Goal: Information Seeking & Learning: Find specific fact

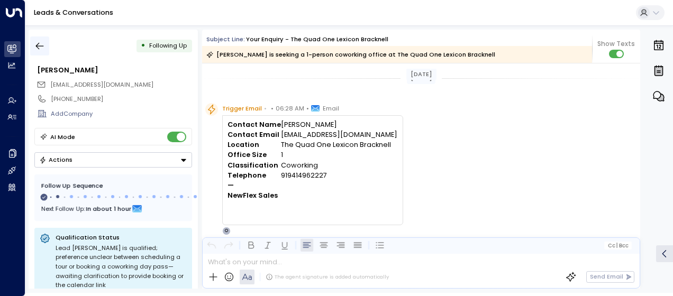
scroll to position [381, 0]
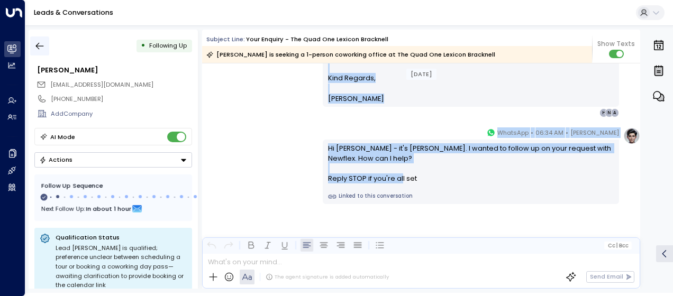
click at [40, 43] on icon "button" at bounding box center [39, 46] width 11 height 11
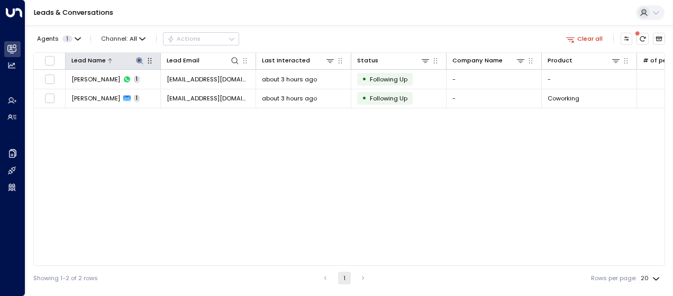
click at [140, 60] on icon at bounding box center [139, 60] width 7 height 7
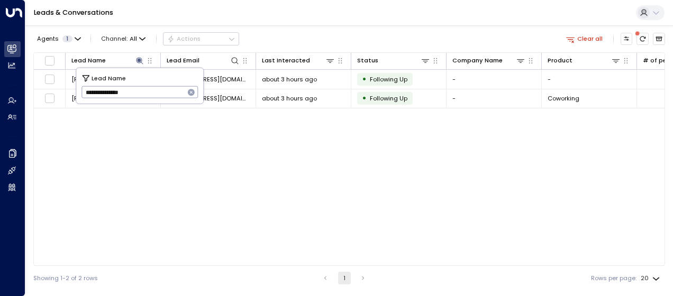
drag, startPoint x: 85, startPoint y: 92, endPoint x: 163, endPoint y: 94, distance: 77.3
click at [163, 94] on input "**********" at bounding box center [133, 92] width 103 height 17
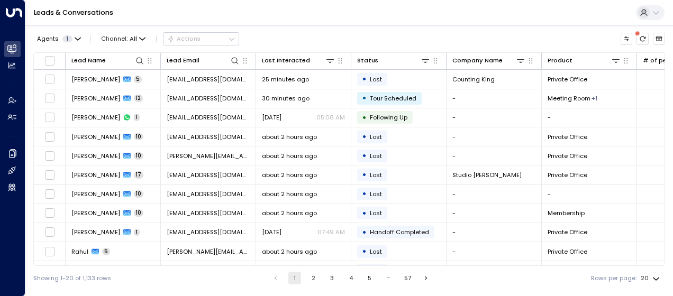
click at [173, 280] on div "Showing 1-20 of 1,133 rows 1 2 3 4 5 … 57 Rows per page: 20 **" at bounding box center [349, 278] width 632 height 24
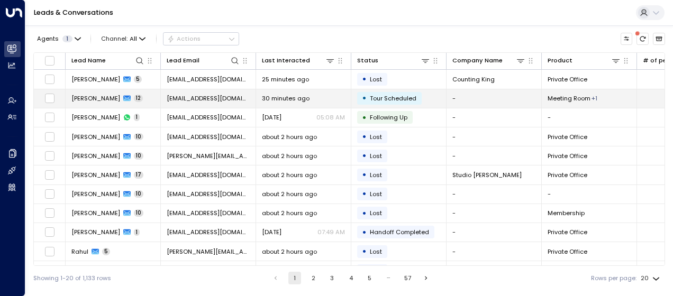
click at [208, 98] on span "[EMAIL_ADDRESS][DOMAIN_NAME]" at bounding box center [208, 98] width 83 height 8
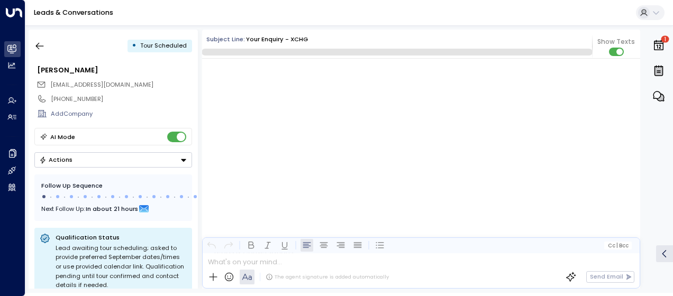
scroll to position [3277, 0]
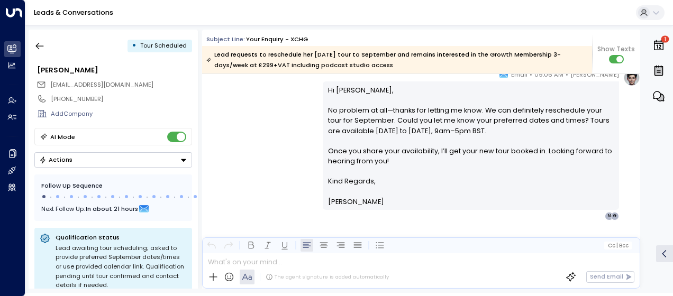
click at [278, 141] on div "[PERSON_NAME] • 09:06 AM • Email Hi [PERSON_NAME], No problem at all—thanks for…" at bounding box center [421, 144] width 438 height 151
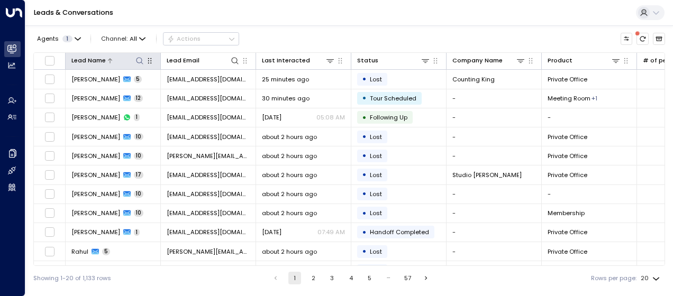
click at [140, 59] on icon at bounding box center [140, 61] width 8 height 8
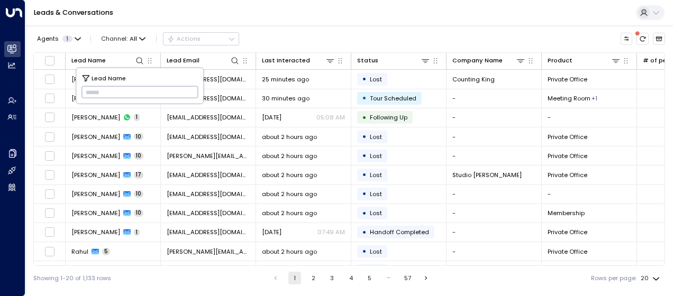
click at [89, 95] on input "text" at bounding box center [140, 92] width 117 height 17
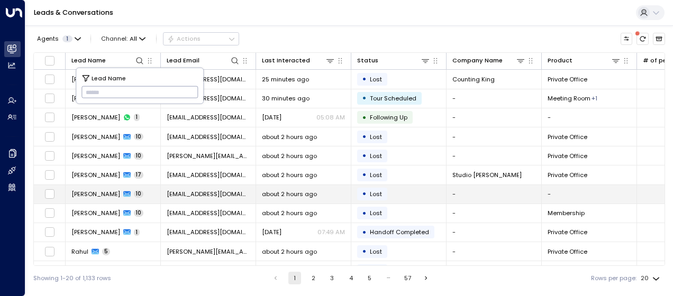
type input "********"
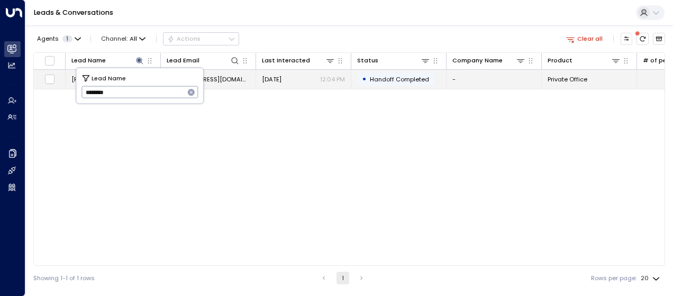
click at [229, 78] on span "[EMAIL_ADDRESS][DOMAIN_NAME]" at bounding box center [208, 79] width 83 height 8
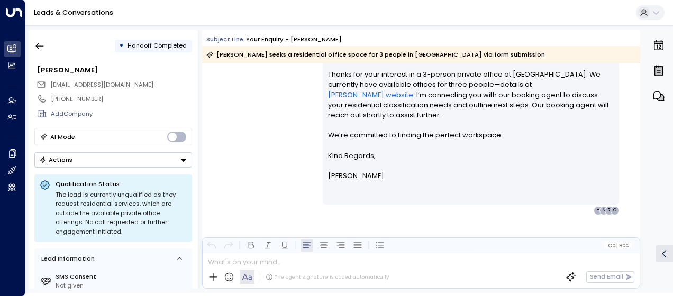
scroll to position [241, 0]
click at [39, 44] on icon "button" at bounding box center [39, 46] width 11 height 11
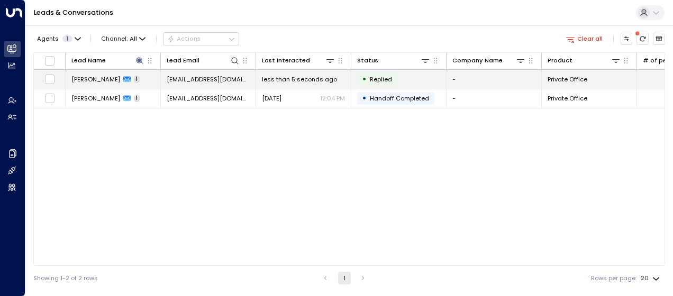
click at [217, 74] on td "[EMAIL_ADDRESS][DOMAIN_NAME]" at bounding box center [208, 79] width 95 height 19
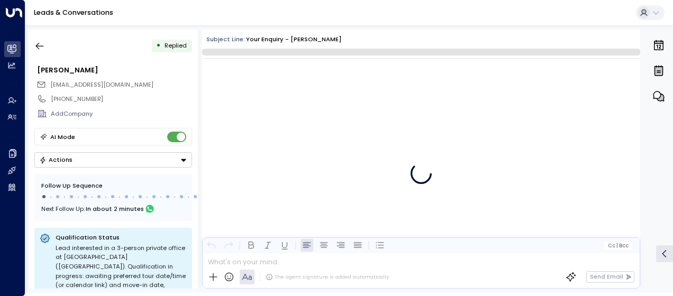
scroll to position [319, 0]
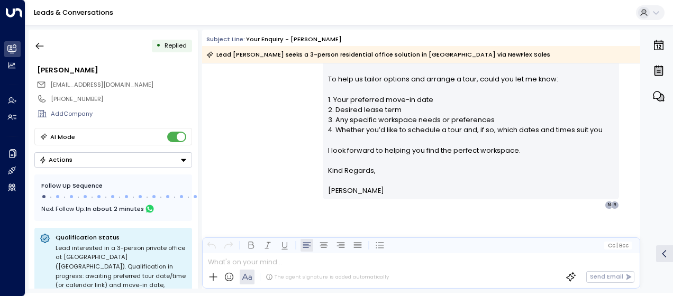
click at [300, 127] on div "[PERSON_NAME] • 09:43 AM • Email Hi [PERSON_NAME], Thank you for your interest …" at bounding box center [421, 67] width 438 height 283
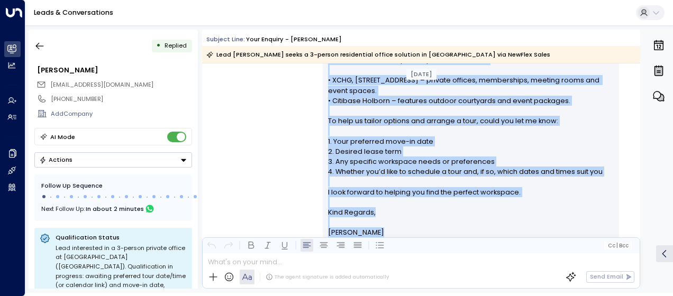
scroll to position [325, 0]
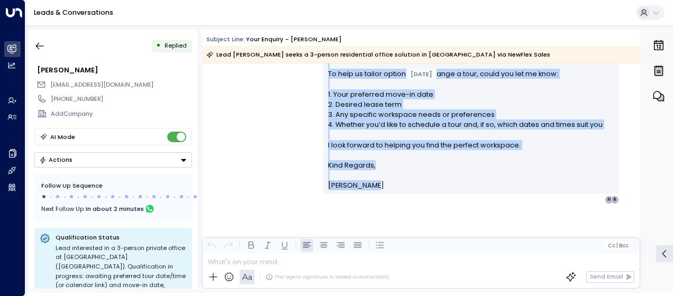
drag, startPoint x: 326, startPoint y: 109, endPoint x: 430, endPoint y: 199, distance: 137.4
click at [430, 199] on div "[PERSON_NAME] • 09:43 AM • Email Hi [PERSON_NAME], Thank you for your interest …" at bounding box center [471, 62] width 296 height 283
drag, startPoint x: 430, startPoint y: 199, endPoint x: 367, endPoint y: 159, distance: 74.2
copy div "Hi [PERSON_NAME], Thank you for your interest in a three-person private office …"
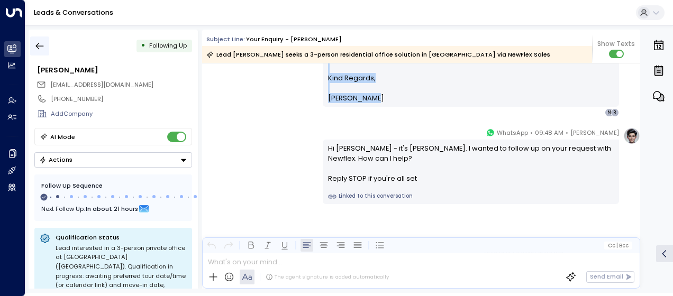
click at [36, 43] on icon "button" at bounding box center [39, 46] width 11 height 11
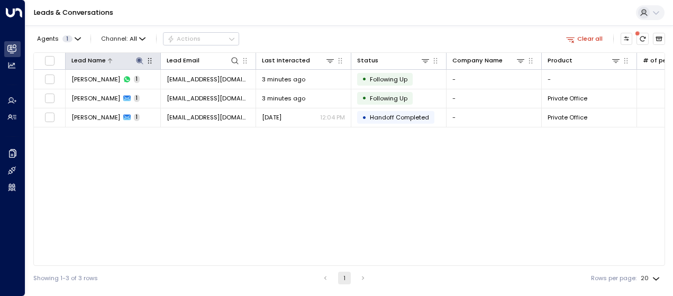
click at [142, 59] on icon at bounding box center [140, 61] width 8 height 8
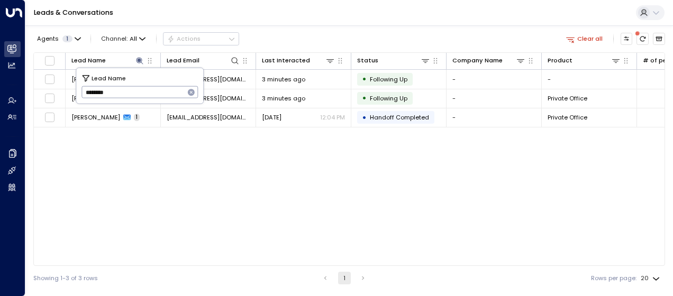
drag, startPoint x: 85, startPoint y: 91, endPoint x: 132, endPoint y: 92, distance: 47.1
click at [132, 92] on input "********" at bounding box center [133, 92] width 103 height 17
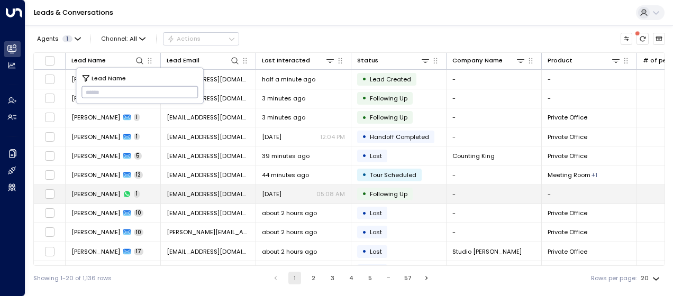
type input "**********"
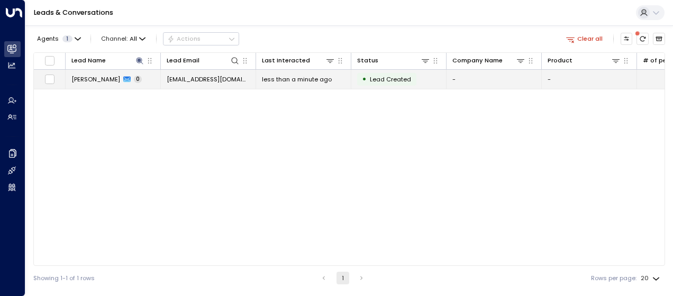
click at [226, 78] on span "[EMAIL_ADDRESS][DOMAIN_NAME]" at bounding box center [208, 79] width 83 height 8
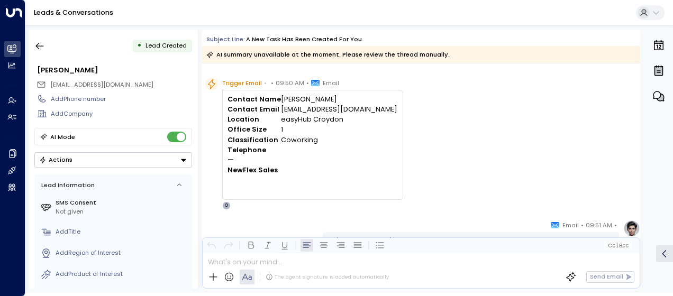
scroll to position [385, 0]
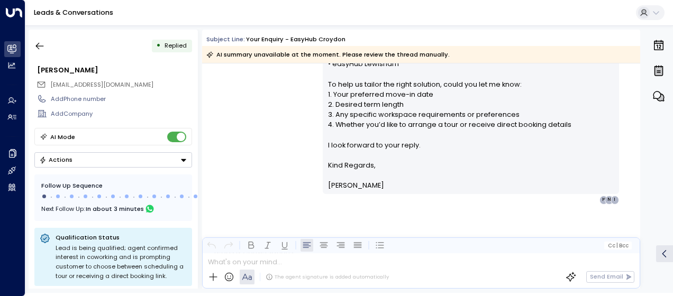
click at [287, 114] on div "[PERSON_NAME] • 09:51 AM • Email Hi [PERSON_NAME], Thank you for your interest …" at bounding box center [421, 32] width 438 height 344
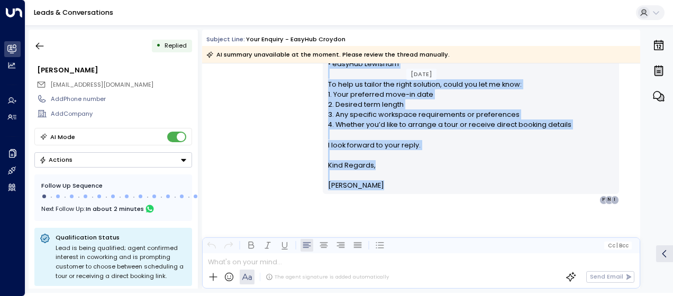
drag, startPoint x: 327, startPoint y: 133, endPoint x: 408, endPoint y: 233, distance: 128.3
click at [408, 233] on div "[PERSON_NAME] • 09:51 AM • Email Hi [PERSON_NAME], Thank you for your interest …" at bounding box center [421, 74] width 438 height 429
drag, startPoint x: 408, startPoint y: 233, endPoint x: 361, endPoint y: 182, distance: 69.3
click at [361, 182] on span "[PERSON_NAME]" at bounding box center [356, 186] width 56 height 10
copy div "Hi [PERSON_NAME], Thank you for your interest in our private offices at [GEOGRA…"
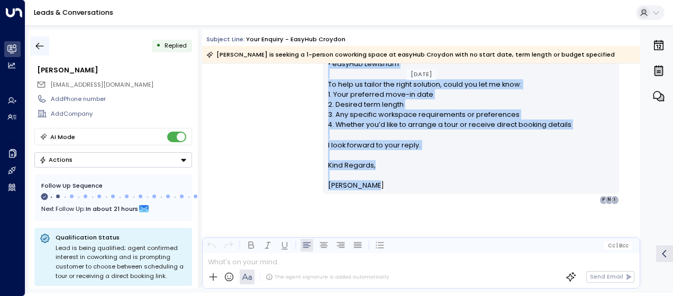
click at [44, 44] on icon "button" at bounding box center [39, 46] width 11 height 11
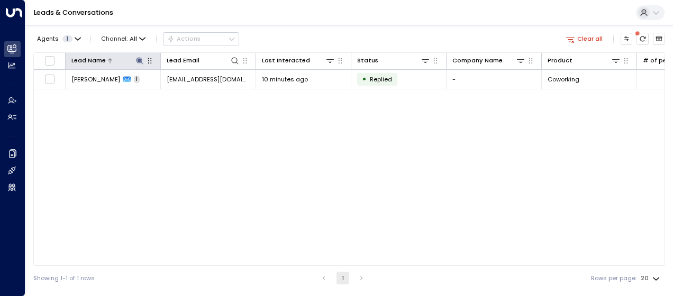
click at [141, 59] on icon at bounding box center [140, 61] width 8 height 8
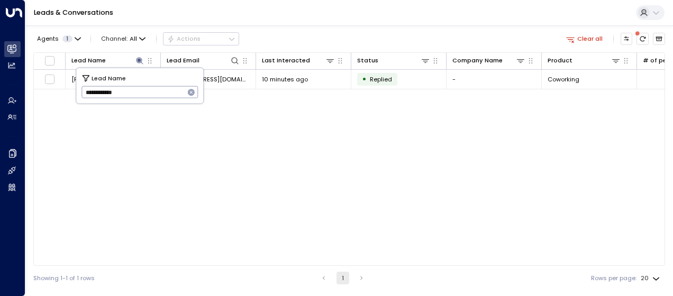
drag, startPoint x: 83, startPoint y: 94, endPoint x: 158, endPoint y: 90, distance: 75.3
click at [158, 90] on input "**********" at bounding box center [133, 92] width 103 height 17
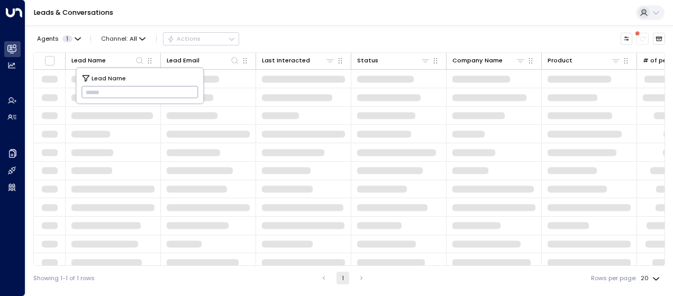
click at [90, 91] on input "text" at bounding box center [140, 92] width 117 height 17
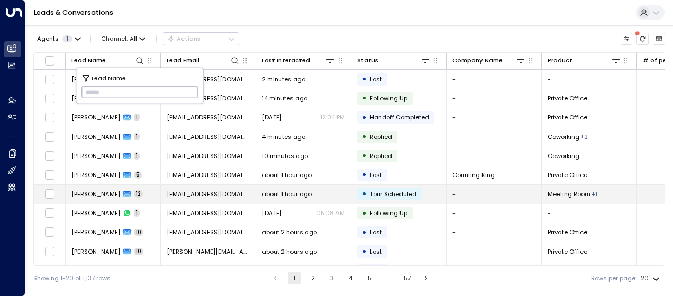
type input "**********"
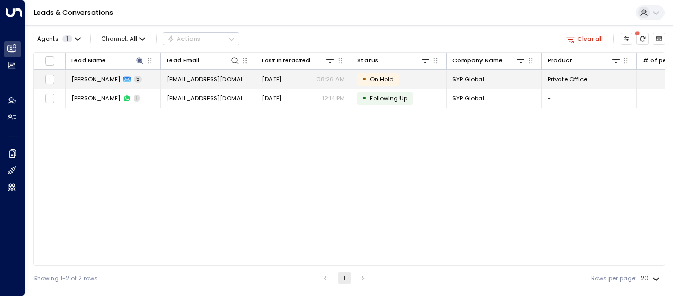
click at [282, 77] on span "[DATE]" at bounding box center [272, 79] width 20 height 8
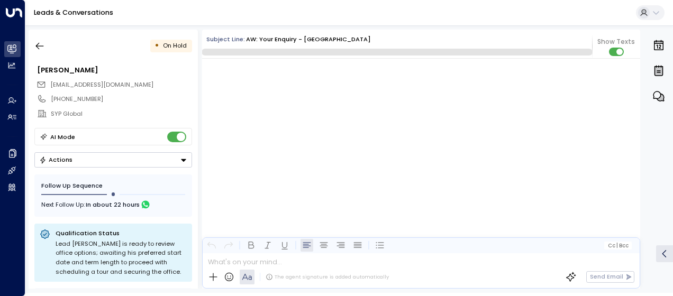
scroll to position [1316, 0]
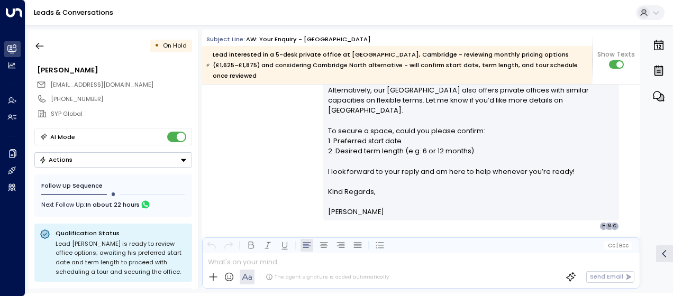
click at [283, 137] on div "[PERSON_NAME] • 08:26 AM • Email Hi [PERSON_NAME], Thank you for your patience.…" at bounding box center [421, 89] width 438 height 283
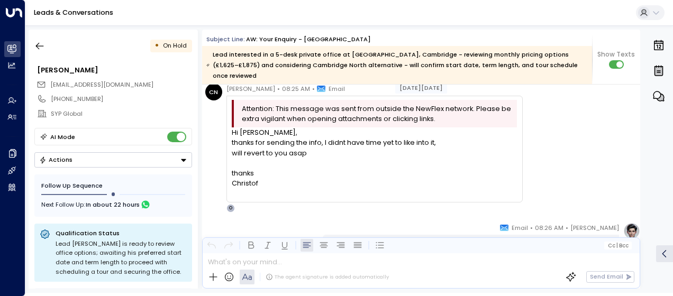
scroll to position [1012, 0]
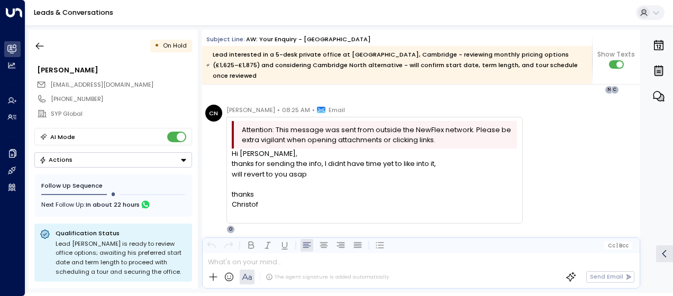
click at [533, 165] on div "CN [PERSON_NAME] • 08:25 AM • Email Attention: This message was sent from outsi…" at bounding box center [422, 169] width 435 height 129
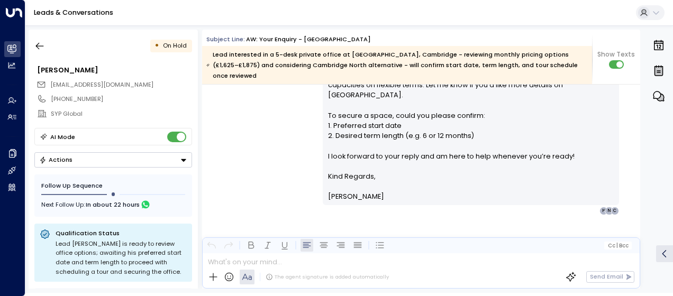
scroll to position [1324, 0]
click at [277, 128] on div "[PERSON_NAME] • 08:26 AM • Email Hi [PERSON_NAME], Thank you for your patience.…" at bounding box center [421, 73] width 438 height 283
click at [40, 44] on icon "button" at bounding box center [39, 46] width 11 height 11
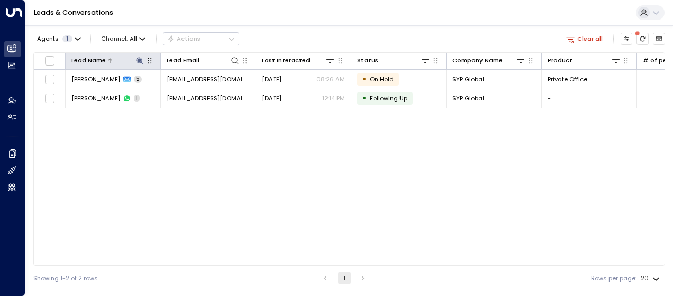
click at [139, 61] on icon at bounding box center [139, 60] width 7 height 7
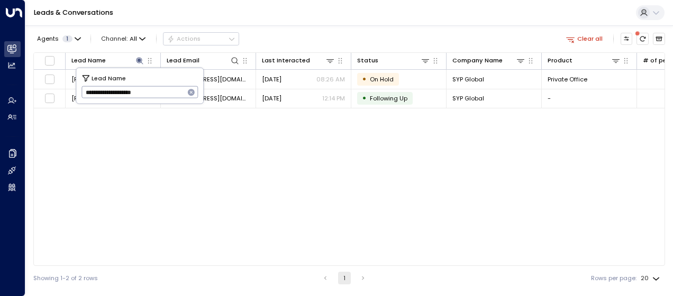
drag, startPoint x: 85, startPoint y: 91, endPoint x: 175, endPoint y: 88, distance: 90.6
click at [175, 88] on input "**********" at bounding box center [133, 92] width 103 height 17
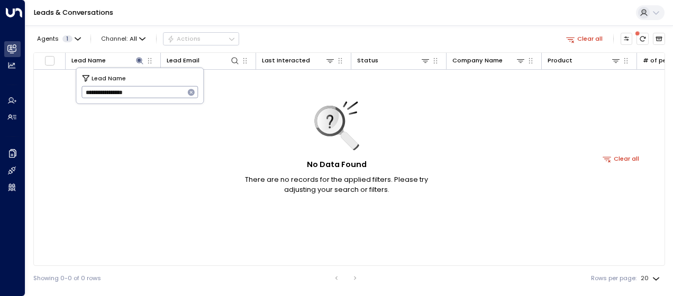
type input "**********"
drag, startPoint x: 85, startPoint y: 92, endPoint x: 155, endPoint y: 87, distance: 69.5
click at [155, 87] on input "**********" at bounding box center [133, 92] width 103 height 17
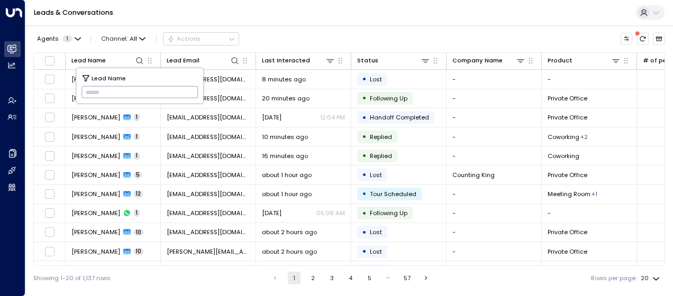
click at [90, 91] on input "text" at bounding box center [140, 92] width 117 height 17
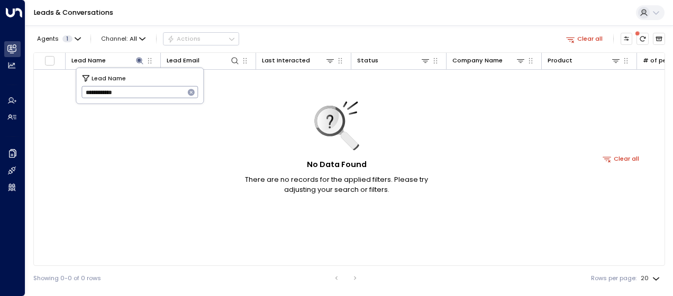
type input "**********"
click at [137, 92] on input "**********" at bounding box center [133, 92] width 103 height 17
drag, startPoint x: 85, startPoint y: 91, endPoint x: 140, endPoint y: 86, distance: 54.8
click at [140, 86] on input "**********" at bounding box center [133, 92] width 103 height 17
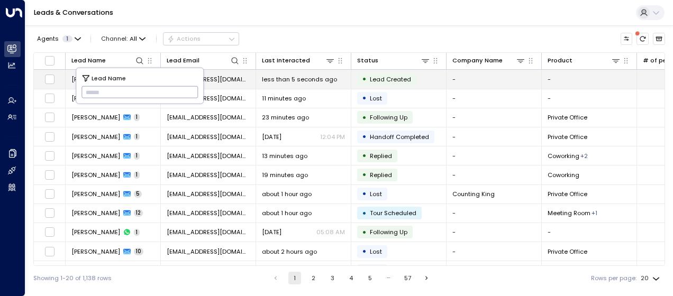
click at [301, 79] on span "less than 5 seconds ago" at bounding box center [299, 79] width 75 height 8
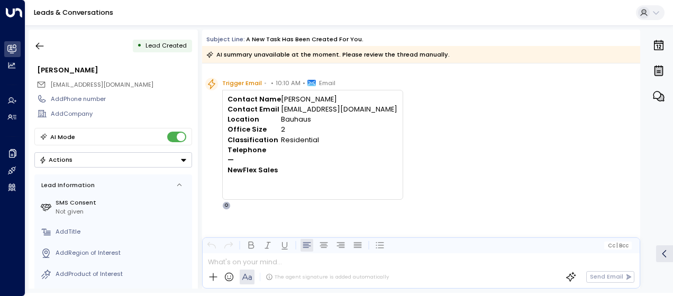
scroll to position [355, 0]
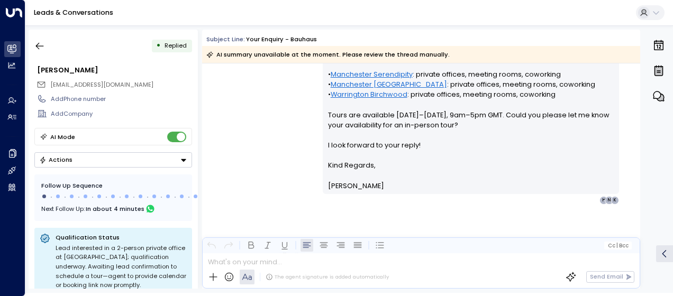
click at [297, 79] on div "[PERSON_NAME] • 10:13 AM • Email Hi [PERSON_NAME], Thank you for your interest …" at bounding box center [421, 48] width 438 height 314
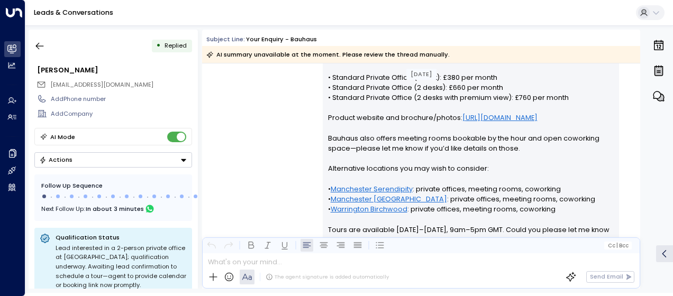
scroll to position [228, 0]
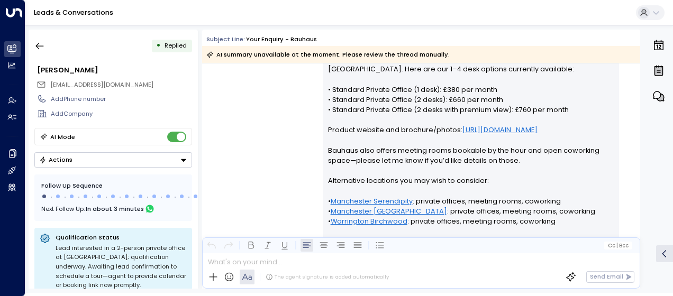
click at [309, 96] on div "[PERSON_NAME] • 10:13 AM • Email Hi [PERSON_NAME], Thank you for your interest …" at bounding box center [421, 175] width 438 height 314
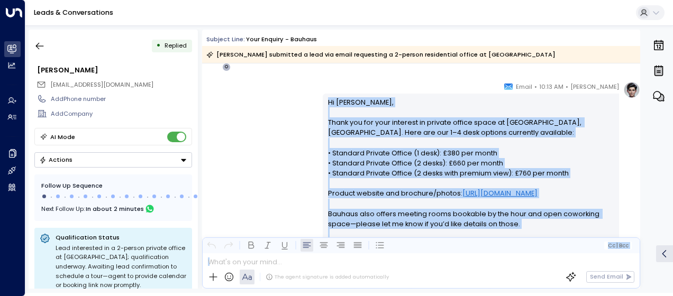
scroll to position [355, 0]
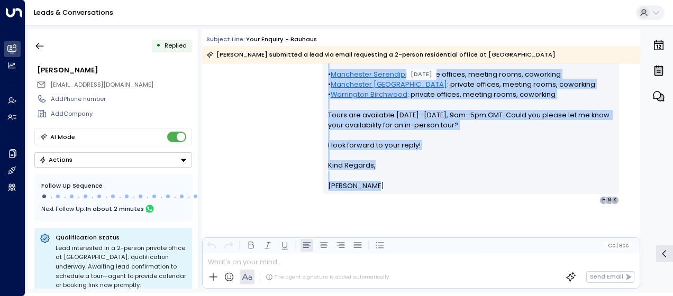
drag, startPoint x: 326, startPoint y: 96, endPoint x: 374, endPoint y: 190, distance: 104.6
click at [374, 190] on div "Hi [PERSON_NAME], Thank you for your interest in private office space at [GEOGR…" at bounding box center [471, 48] width 296 height 291
drag, startPoint x: 374, startPoint y: 190, endPoint x: 348, endPoint y: 171, distance: 31.9
copy div "Hi [PERSON_NAME], Thank you for your interest in private office space at [GEOGR…"
click at [42, 44] on icon "button" at bounding box center [39, 46] width 11 height 11
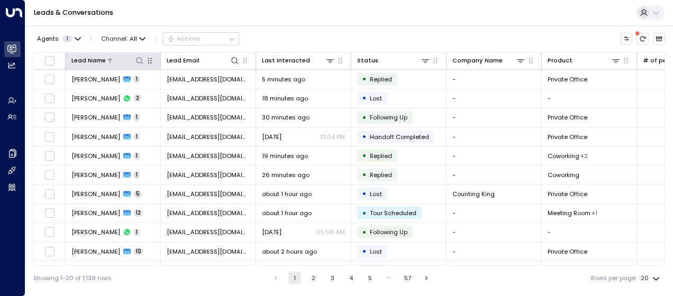
click at [140, 60] on icon at bounding box center [140, 61] width 8 height 8
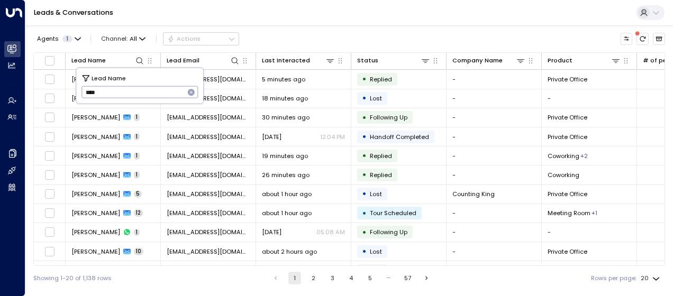
type input "****"
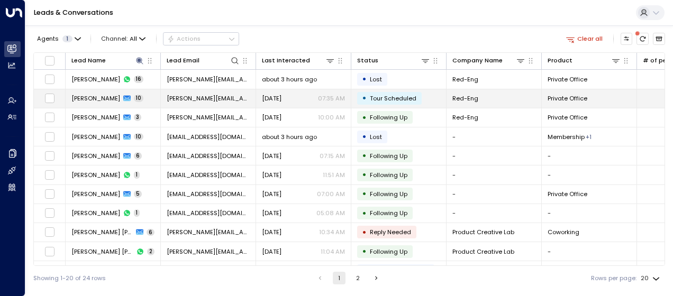
click at [282, 97] on span "[DATE]" at bounding box center [272, 98] width 20 height 8
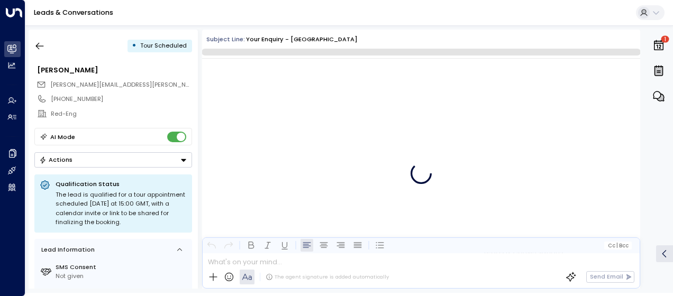
scroll to position [7563, 0]
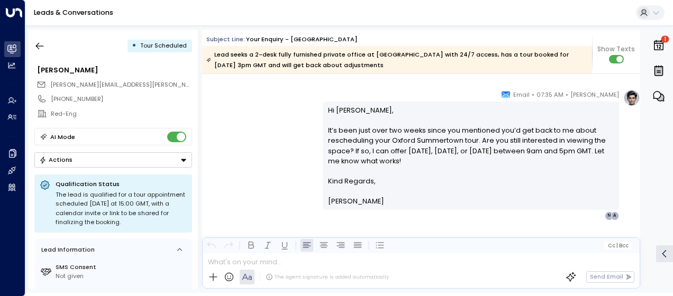
click at [274, 114] on div "[PERSON_NAME] • 07:35 AM • Email Hi [PERSON_NAME], It’s been just over two week…" at bounding box center [421, 154] width 438 height 131
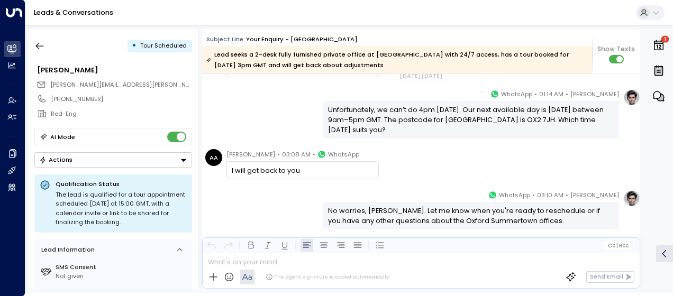
scroll to position [6198, 0]
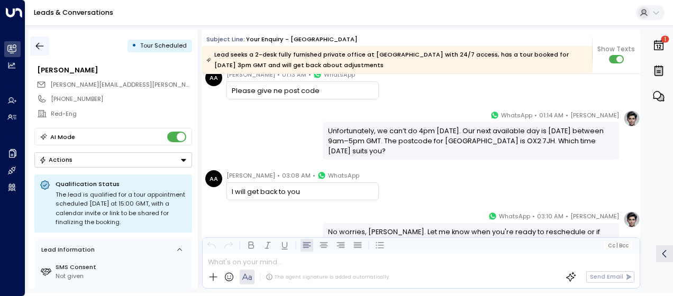
click at [41, 43] on icon "button" at bounding box center [39, 46] width 11 height 11
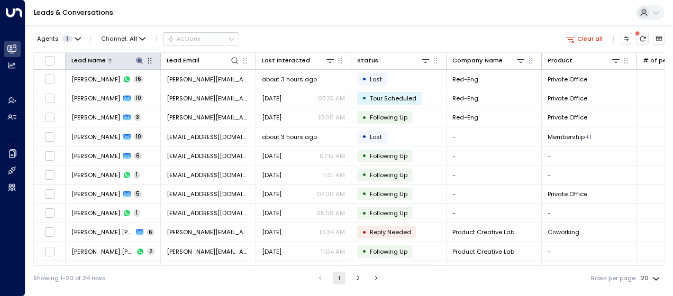
click at [140, 59] on icon at bounding box center [139, 60] width 7 height 7
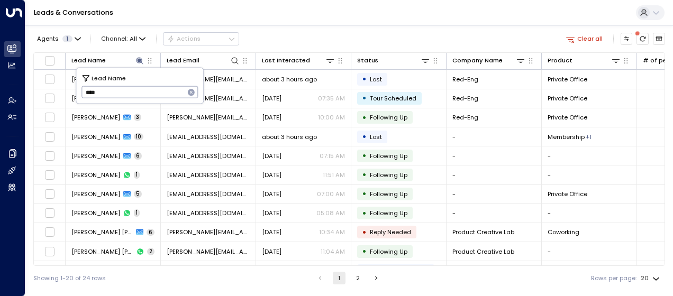
drag, startPoint x: 84, startPoint y: 94, endPoint x: 114, endPoint y: 93, distance: 30.2
click at [114, 93] on input "****" at bounding box center [133, 92] width 103 height 17
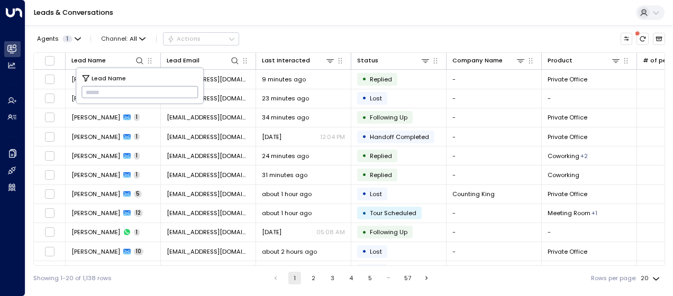
click at [86, 93] on input "text" at bounding box center [140, 92] width 117 height 17
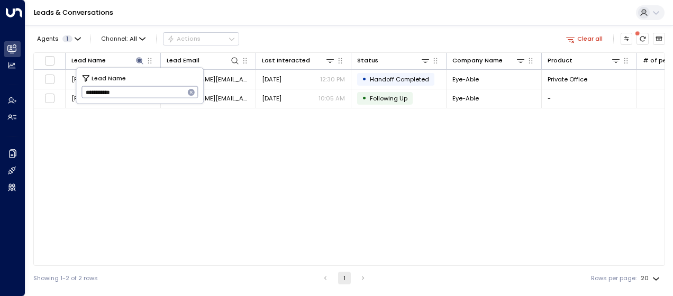
type input "**********"
